Goal: Transaction & Acquisition: Purchase product/service

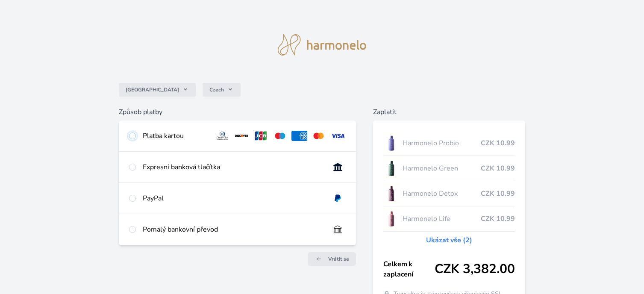
click at [131, 135] on input "radio" at bounding box center [132, 136] width 7 height 7
radio input "true"
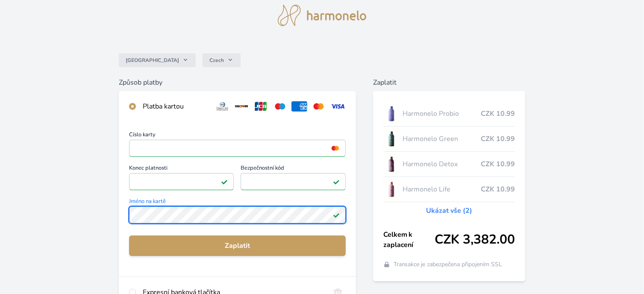
scroll to position [85, 0]
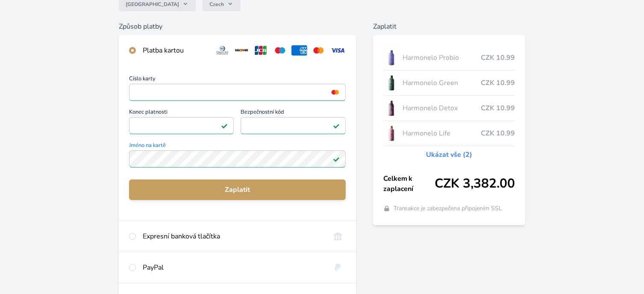
click at [243, 210] on div "Číslo karty <p>Your browser does not support iframes.</p> Konec platnosti <p>Yo…" at bounding box center [237, 143] width 237 height 155
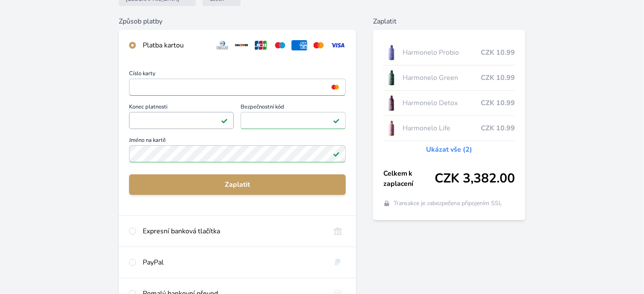
scroll to position [85, 0]
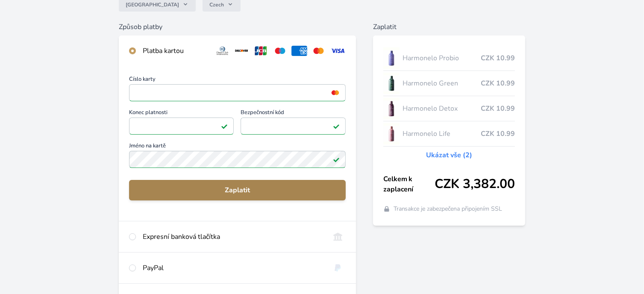
click at [215, 194] on span "Zaplatit" at bounding box center [237, 190] width 203 height 10
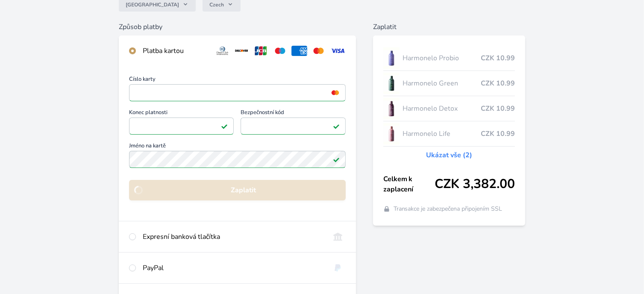
scroll to position [77, 0]
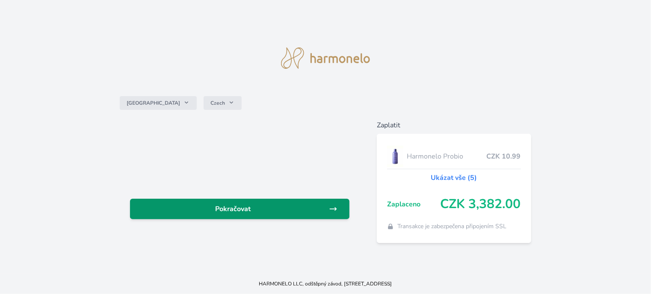
click at [216, 206] on span "Pokračovat" at bounding box center [233, 209] width 192 height 10
